Goal: Information Seeking & Learning: Stay updated

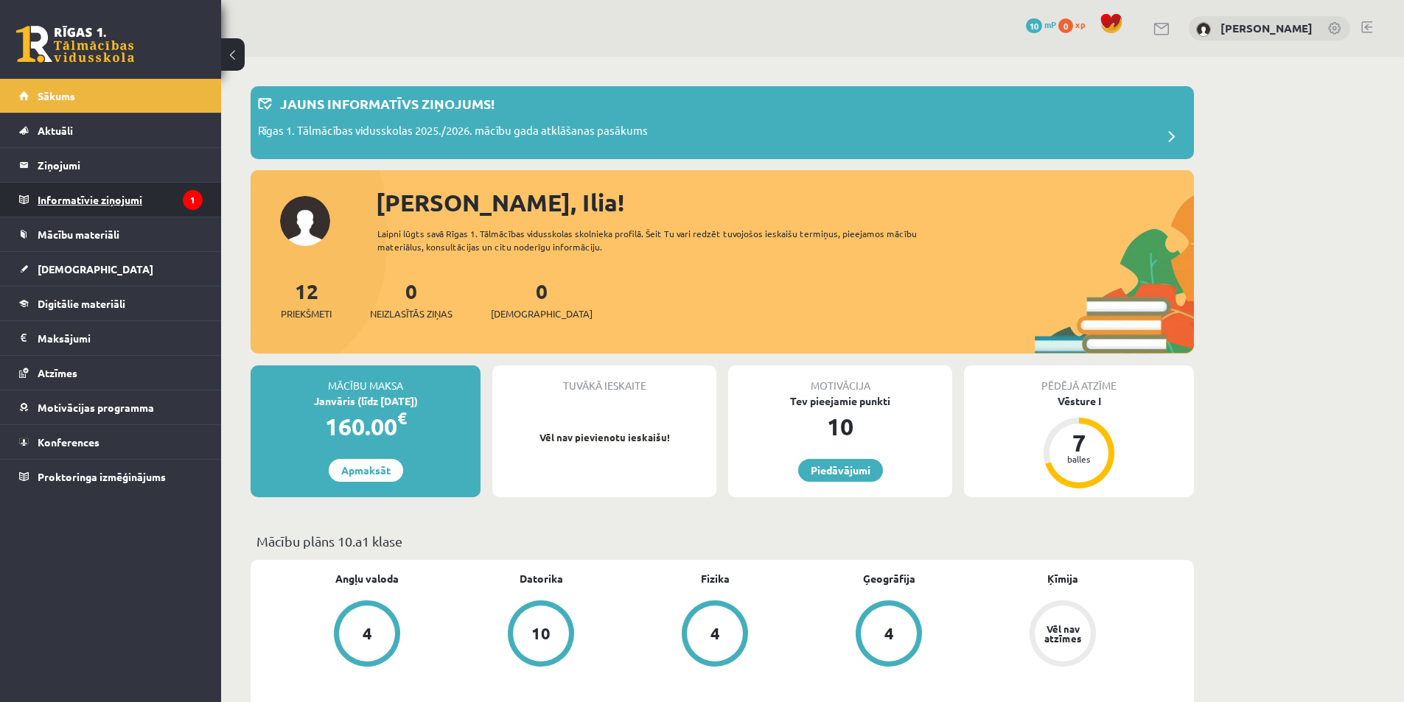
click at [131, 203] on legend "Informatīvie ziņojumi 1" at bounding box center [120, 200] width 165 height 34
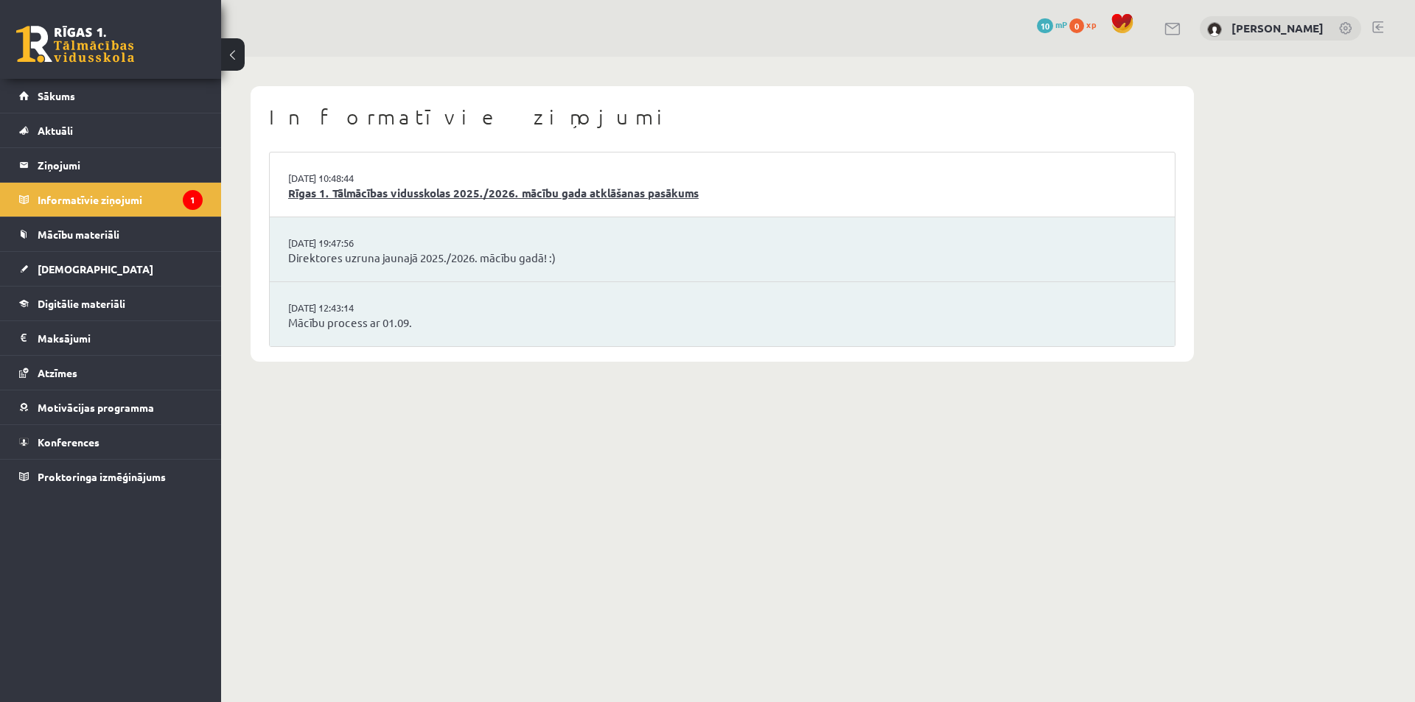
click at [390, 195] on link "Rīgas 1. Tālmācības vidusskolas 2025./2026. mācību gada atklāšanas pasākums" at bounding box center [722, 193] width 868 height 17
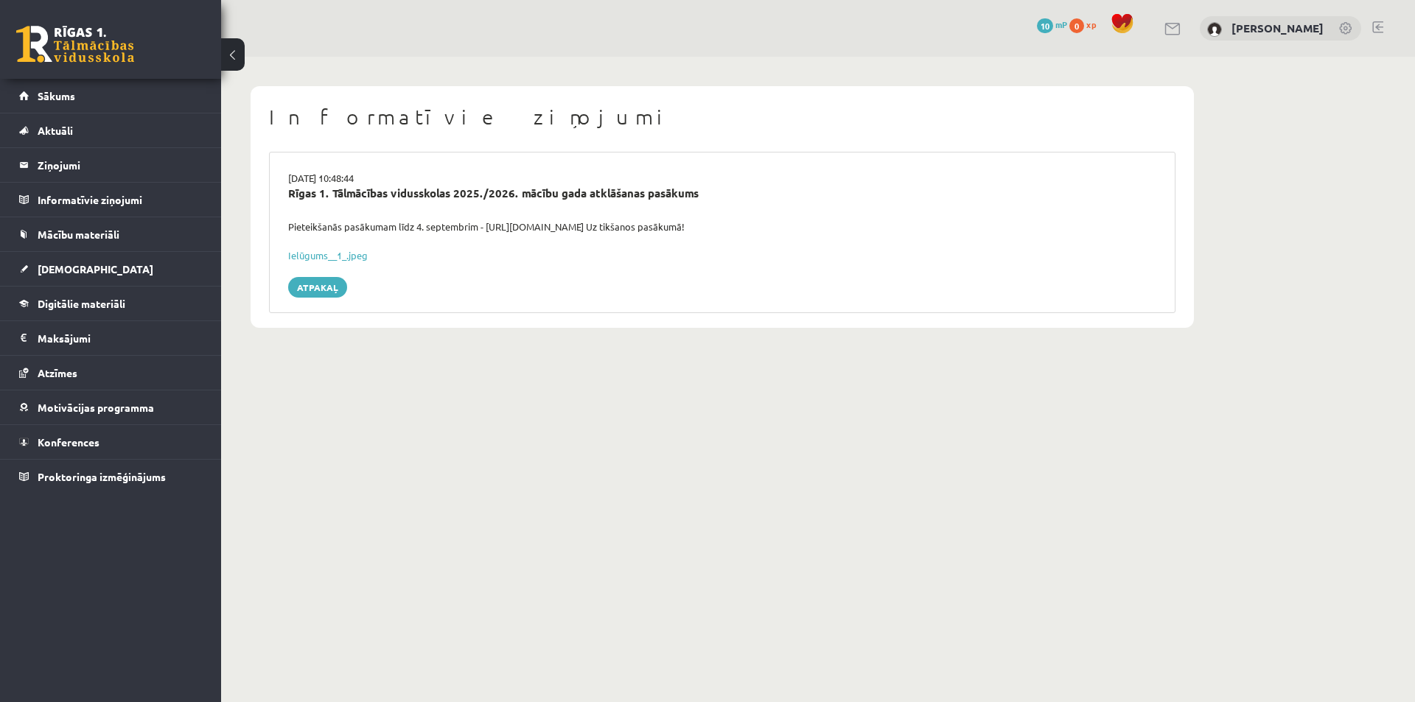
drag, startPoint x: 283, startPoint y: 224, endPoint x: 277, endPoint y: 230, distance: 8.3
click at [277, 230] on div "Pieteikšanās pasākumam līdz 4. septembrim - [URL][DOMAIN_NAME] Uz tikšanos pasā…" at bounding box center [722, 227] width 890 height 15
click at [88, 97] on link "Sākums" at bounding box center [110, 96] width 183 height 34
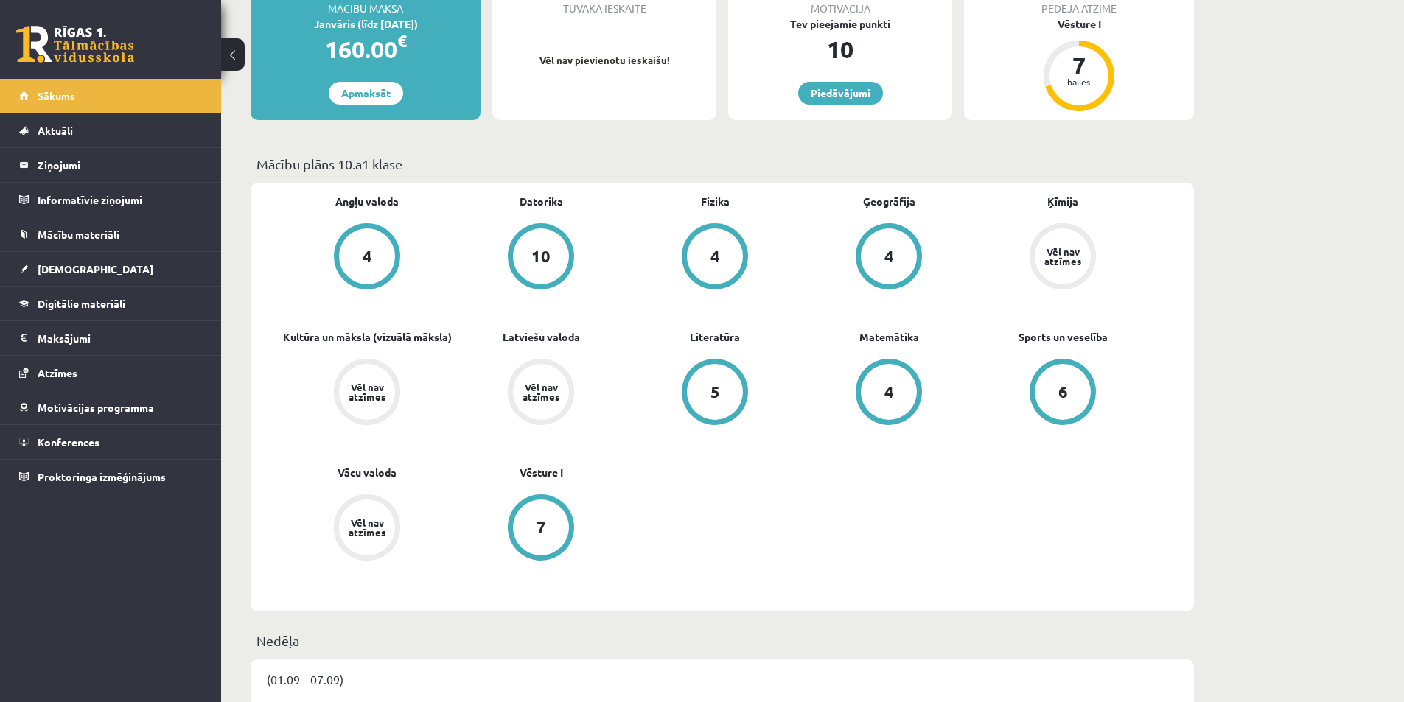
scroll to position [295, 0]
